Goal: Task Accomplishment & Management: Manage account settings

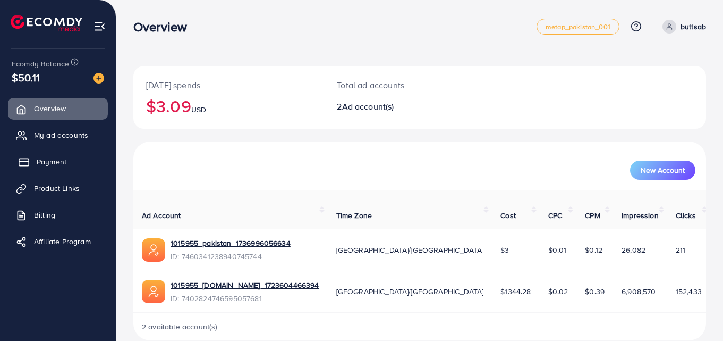
click at [52, 166] on span "Payment" at bounding box center [52, 161] width 30 height 11
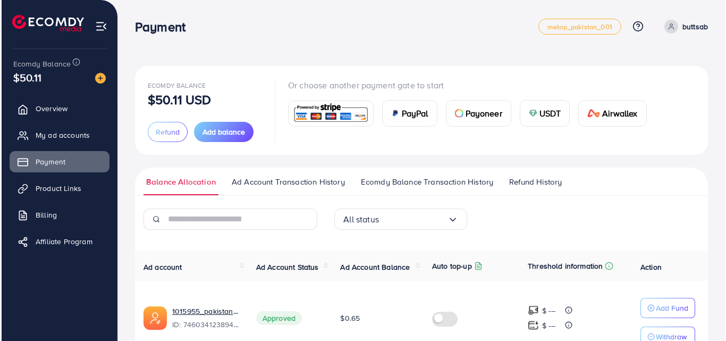
scroll to position [134, 0]
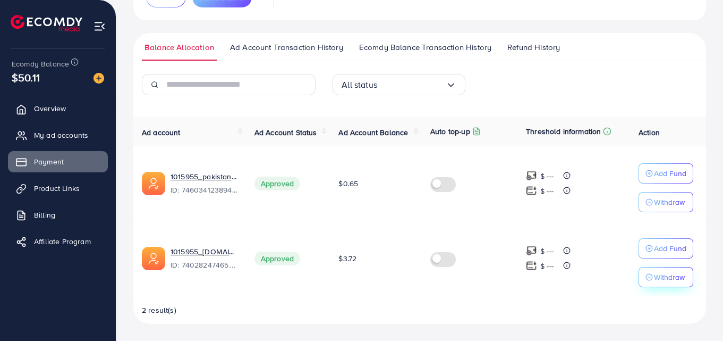
click at [647, 274] on icon "button" at bounding box center [649, 276] width 7 height 7
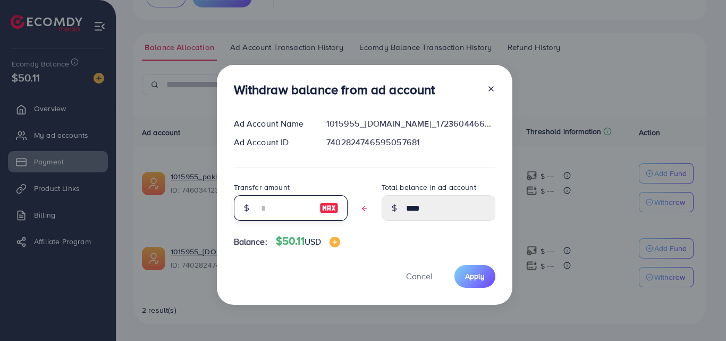
click at [281, 210] on input "text" at bounding box center [284, 208] width 53 height 26
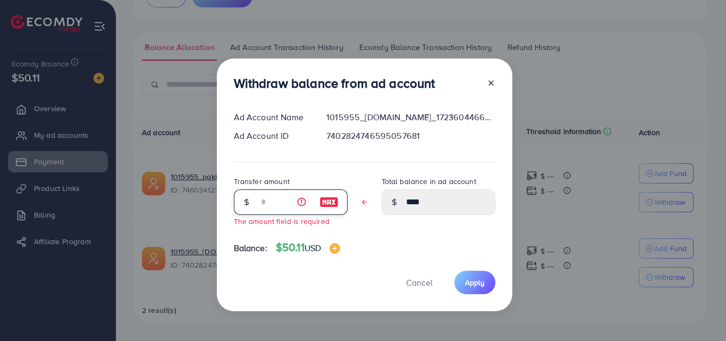
click at [262, 201] on input "text" at bounding box center [284, 202] width 53 height 26
paste input "*"
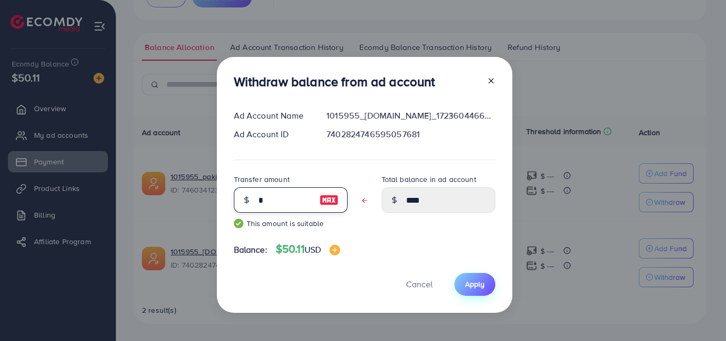
type input "*"
click at [480, 288] on span "Apply" at bounding box center [475, 283] width 20 height 11
